Goal: Task Accomplishment & Management: Manage account settings

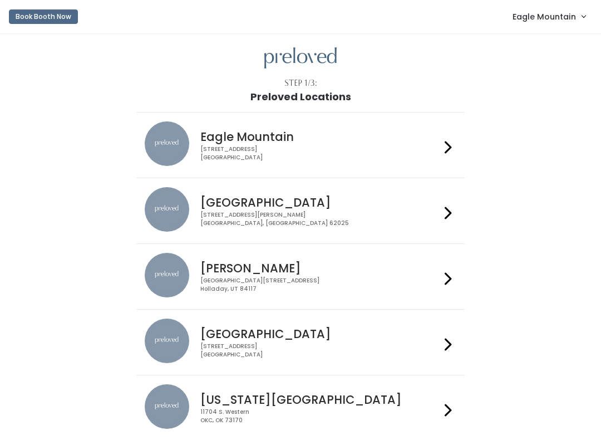
click at [569, 20] on span "Eagle Mountain" at bounding box center [543, 17] width 63 height 12
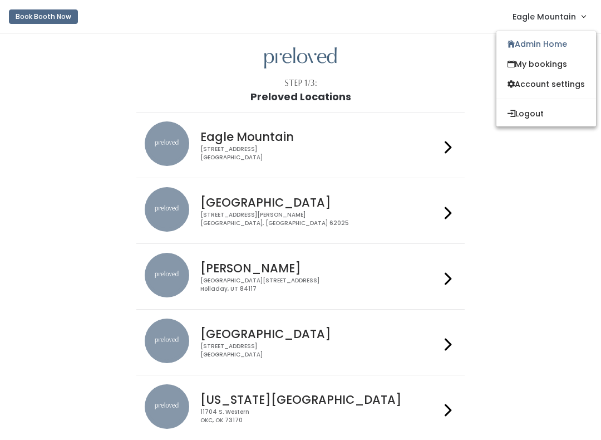
click at [546, 50] on link "Admin Home" at bounding box center [546, 44] width 100 height 20
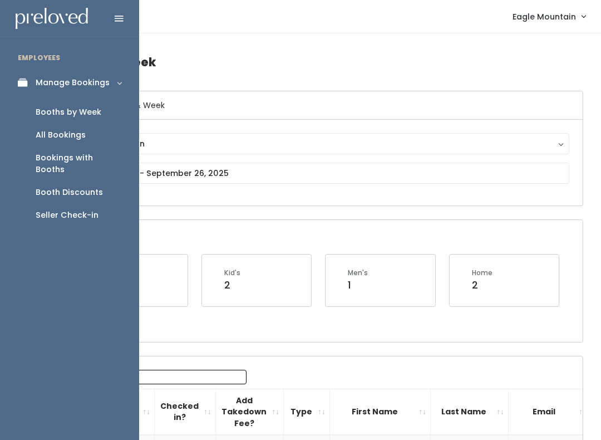
click at [100, 110] on link "Booths by Week" at bounding box center [69, 112] width 139 height 23
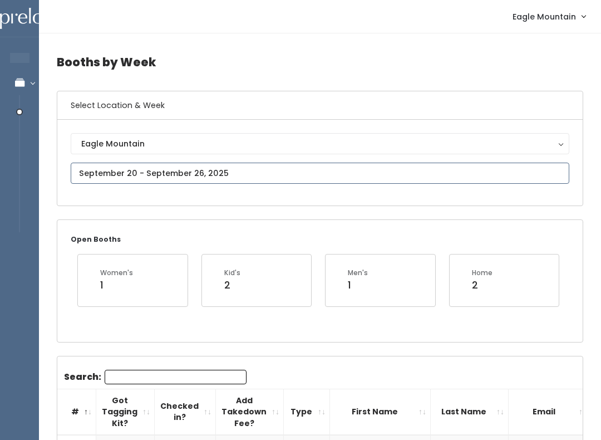
click at [294, 175] on input "text" at bounding box center [320, 172] width 498 height 21
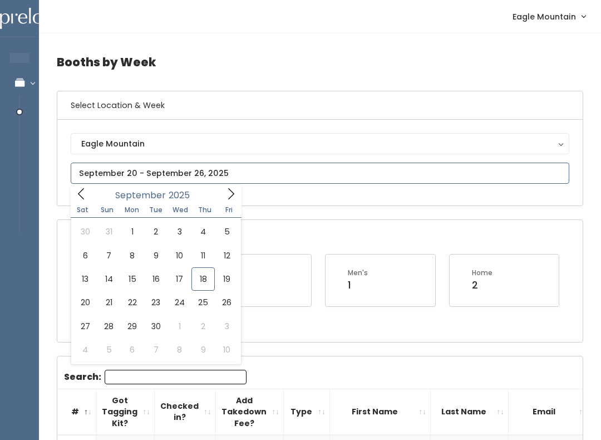
type input "September 20 to September 26"
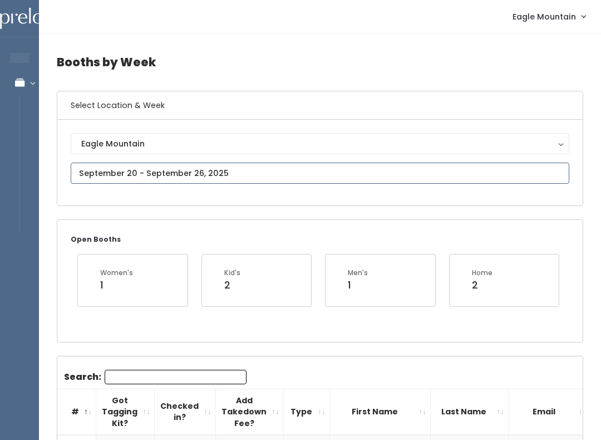
click at [221, 173] on input "text" at bounding box center [320, 172] width 498 height 21
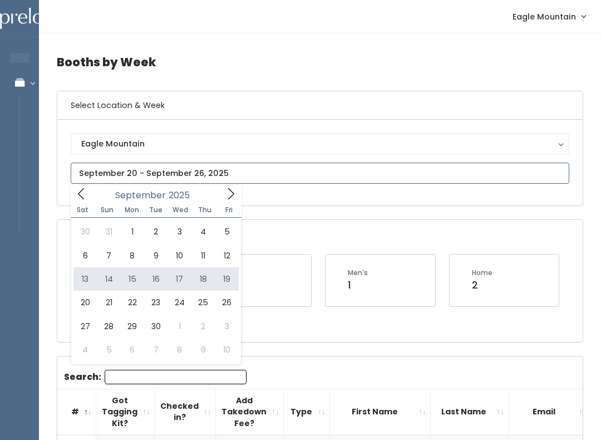
type input "September 13 to September 19"
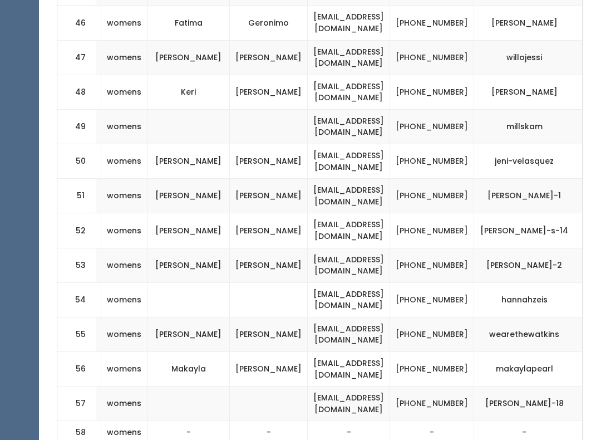
scroll to position [2038, 0]
click at [445, 248] on td "[PHONE_NUMBER]" at bounding box center [432, 265] width 84 height 34
click at [448, 248] on td "[PHONE_NUMBER]" at bounding box center [432, 265] width 84 height 34
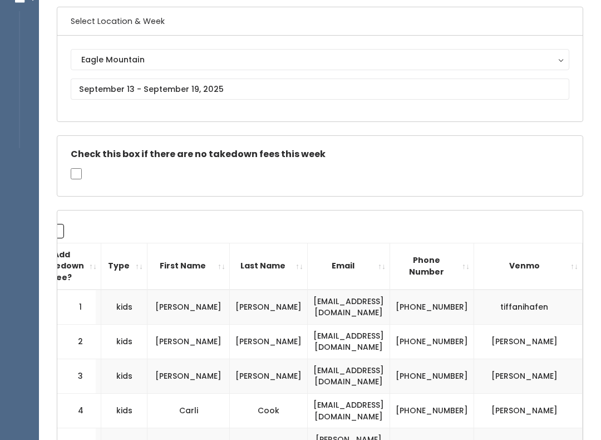
scroll to position [0, 0]
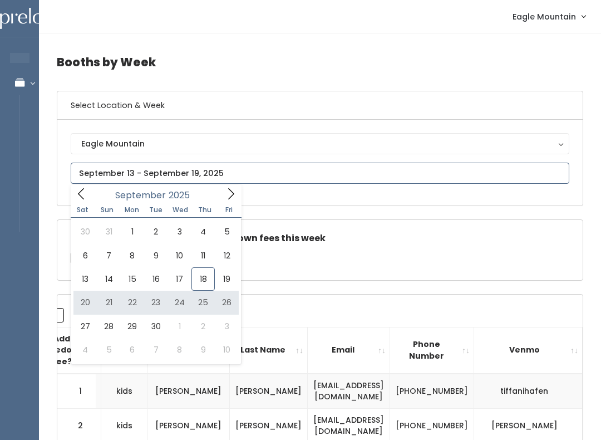
type input "[DATE] to [DATE]"
